Goal: Feedback & Contribution: Leave review/rating

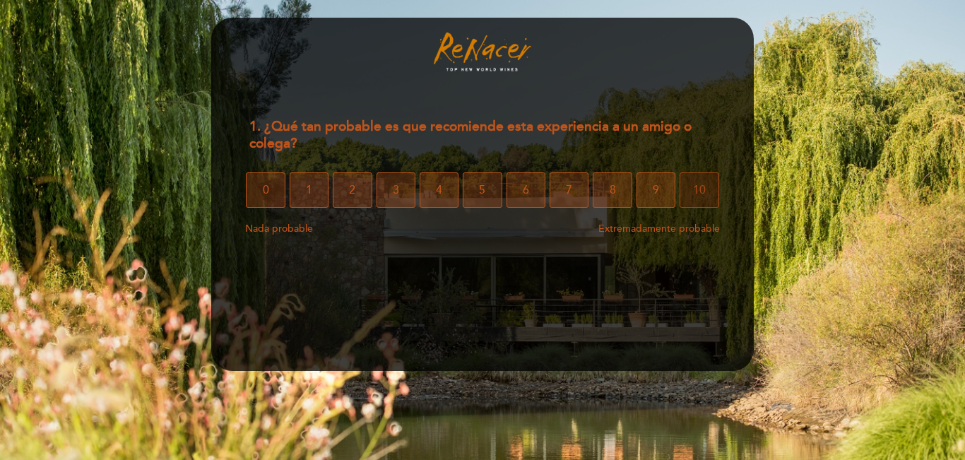
click at [700, 201] on span "10" at bounding box center [699, 190] width 13 height 40
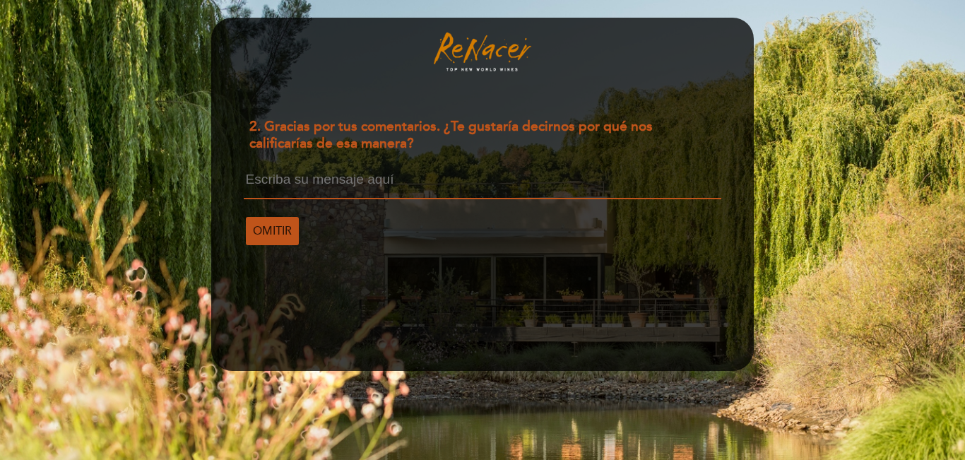
click at [354, 172] on textarea at bounding box center [482, 185] width 477 height 27
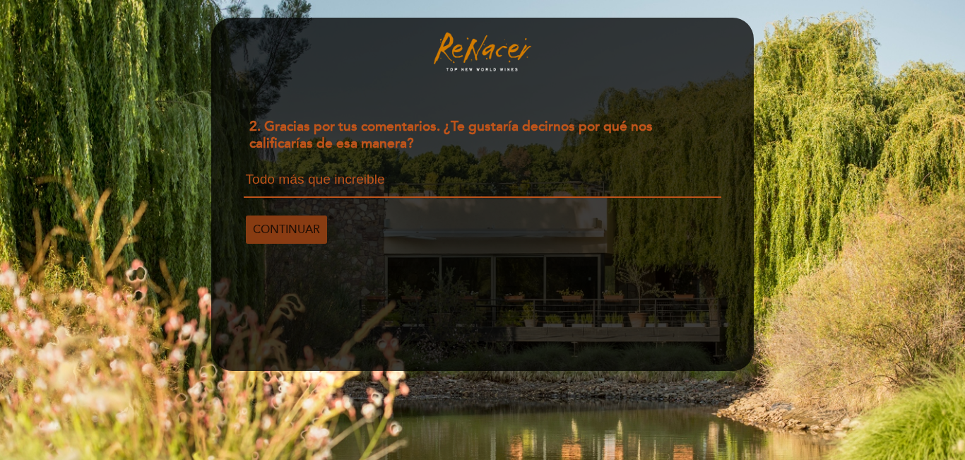
type textarea "Todo más que increible"
click at [282, 226] on span "CONTINUAR" at bounding box center [286, 230] width 67 height 40
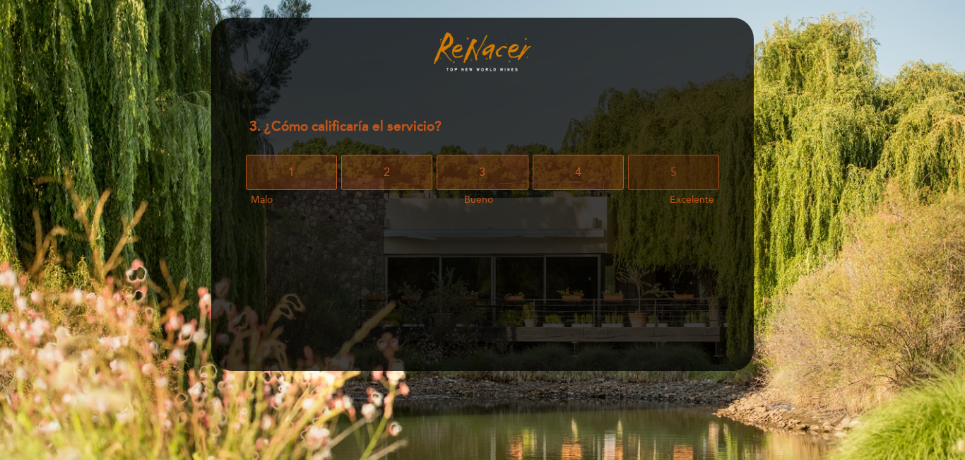
click at [682, 170] on button "5" at bounding box center [673, 172] width 91 height 35
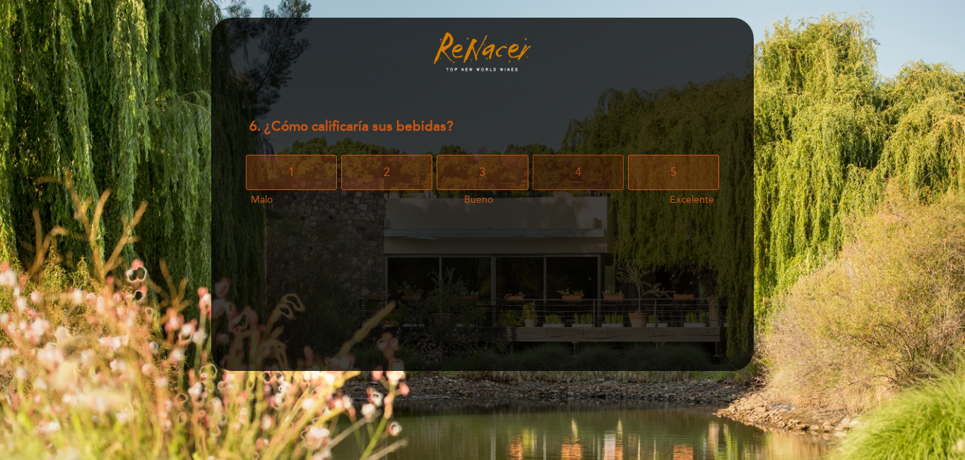
click at [586, 180] on button "4" at bounding box center [577, 172] width 91 height 35
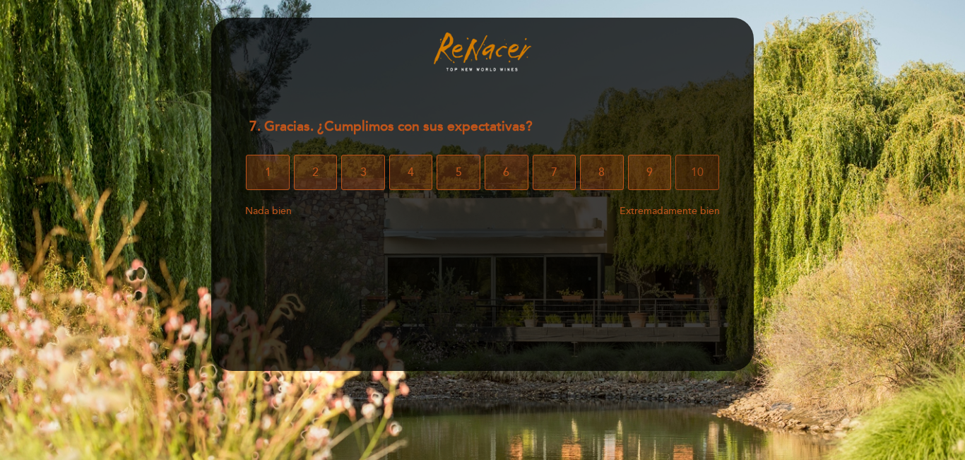
click at [689, 185] on button "10" at bounding box center [697, 172] width 44 height 35
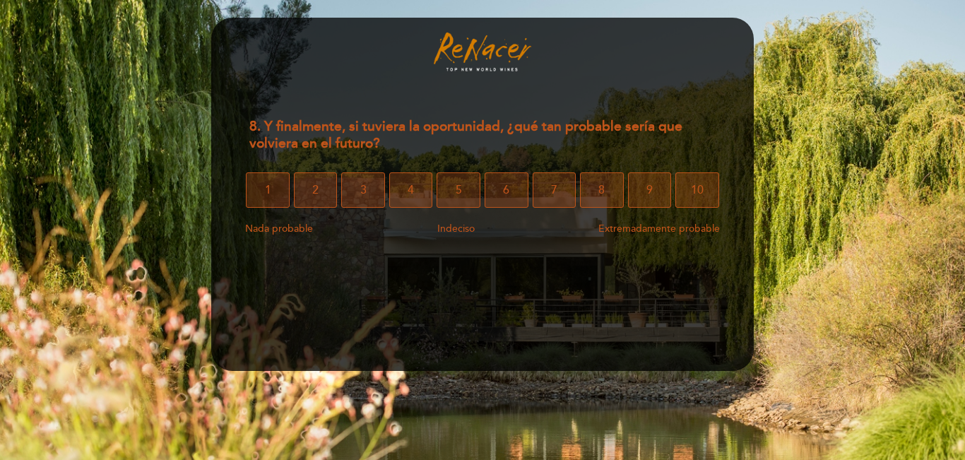
click at [689, 185] on button "10" at bounding box center [697, 189] width 44 height 35
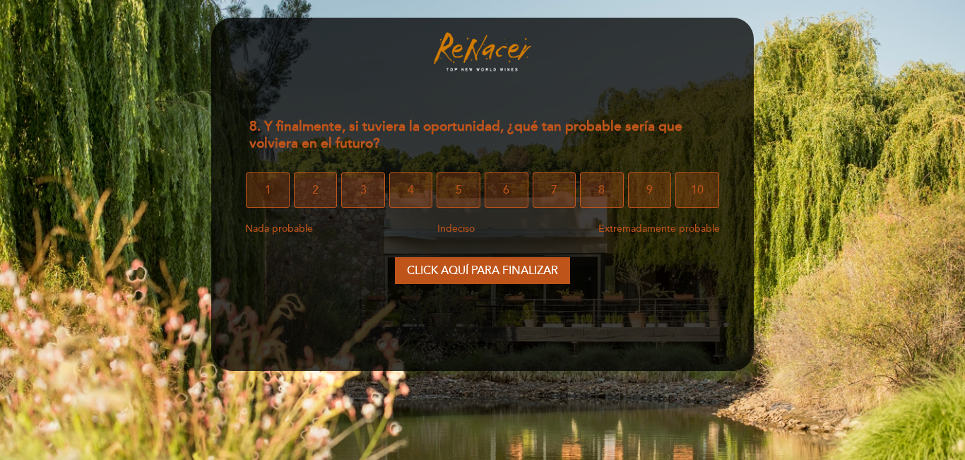
select select "es"
